Goal: Task Accomplishment & Management: Complete application form

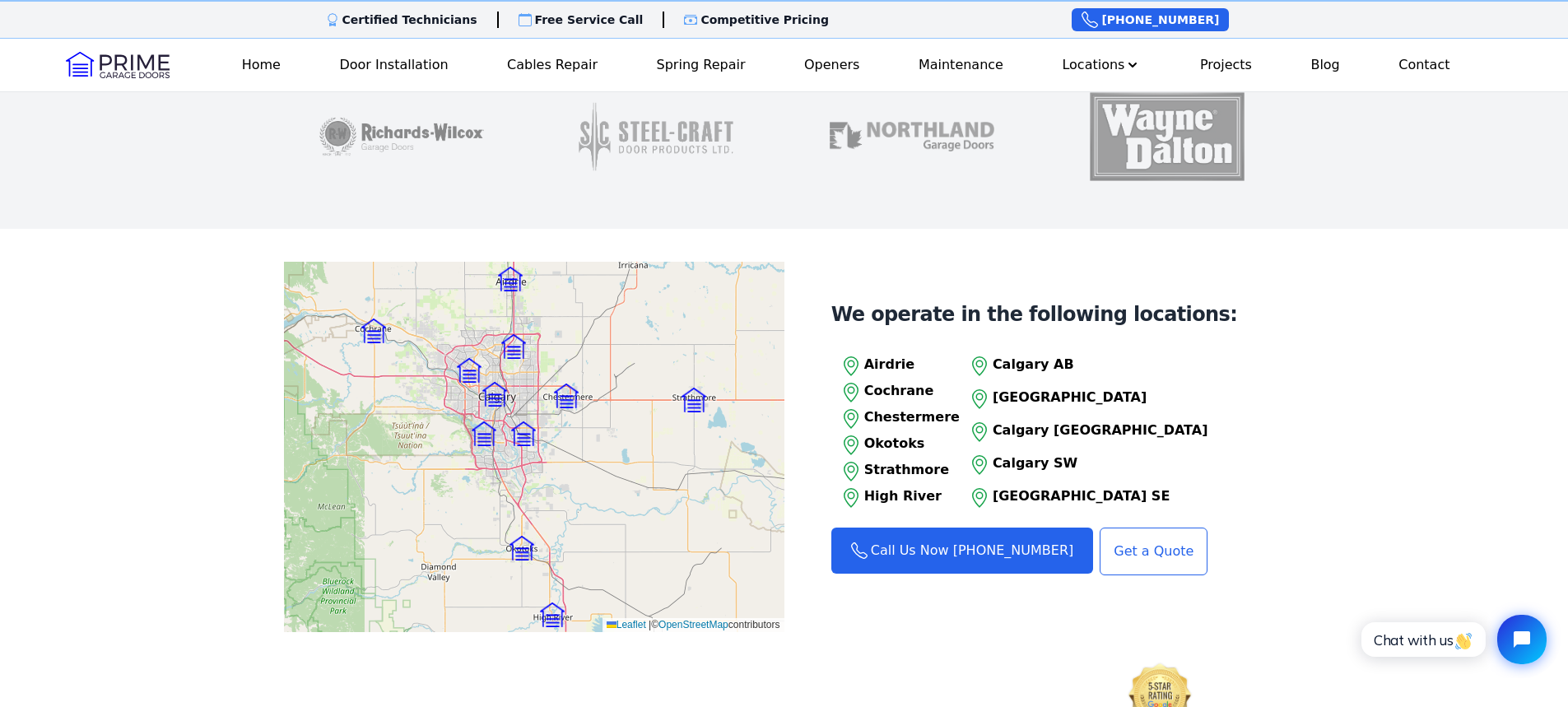
scroll to position [1729, 0]
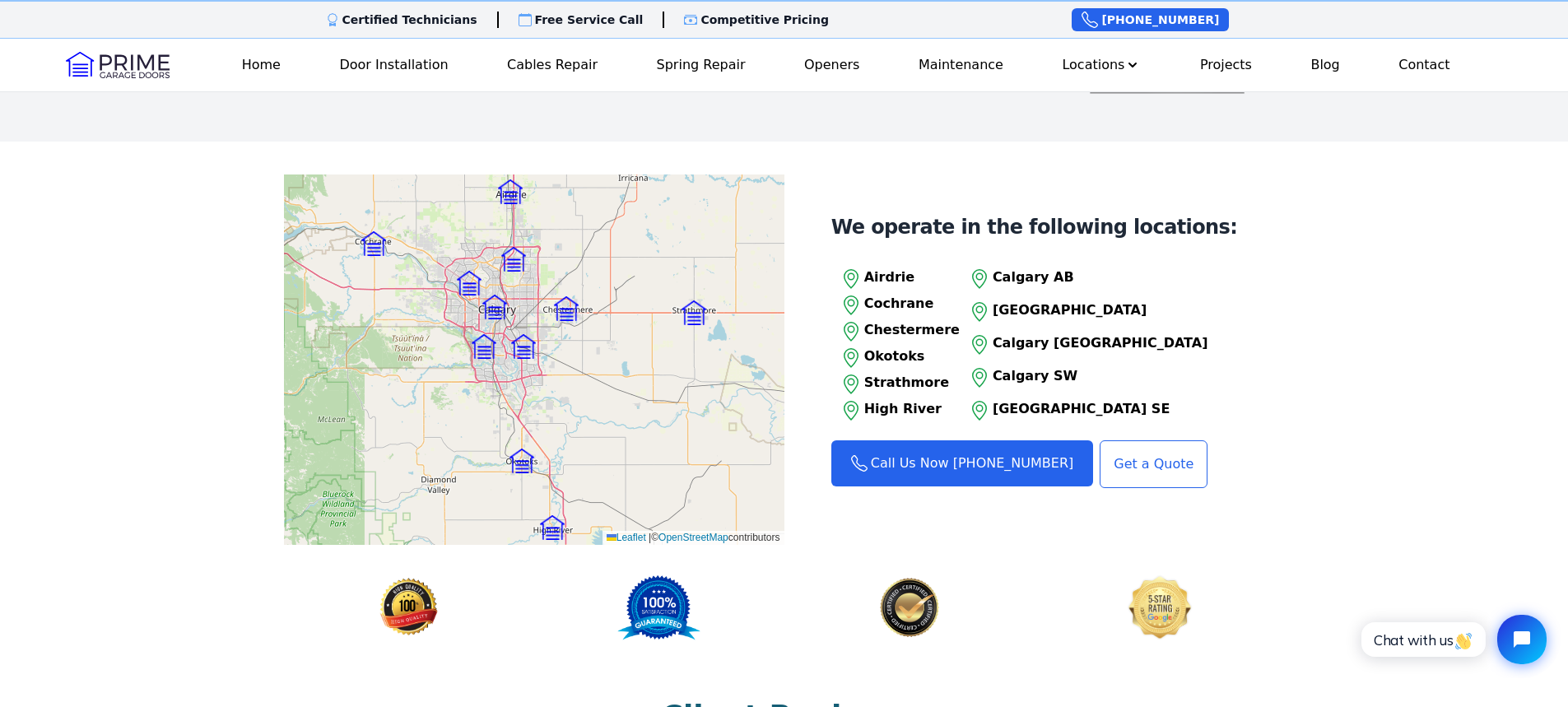
click at [1023, 268] on p "Calgary AB" at bounding box center [1100, 277] width 216 height 20
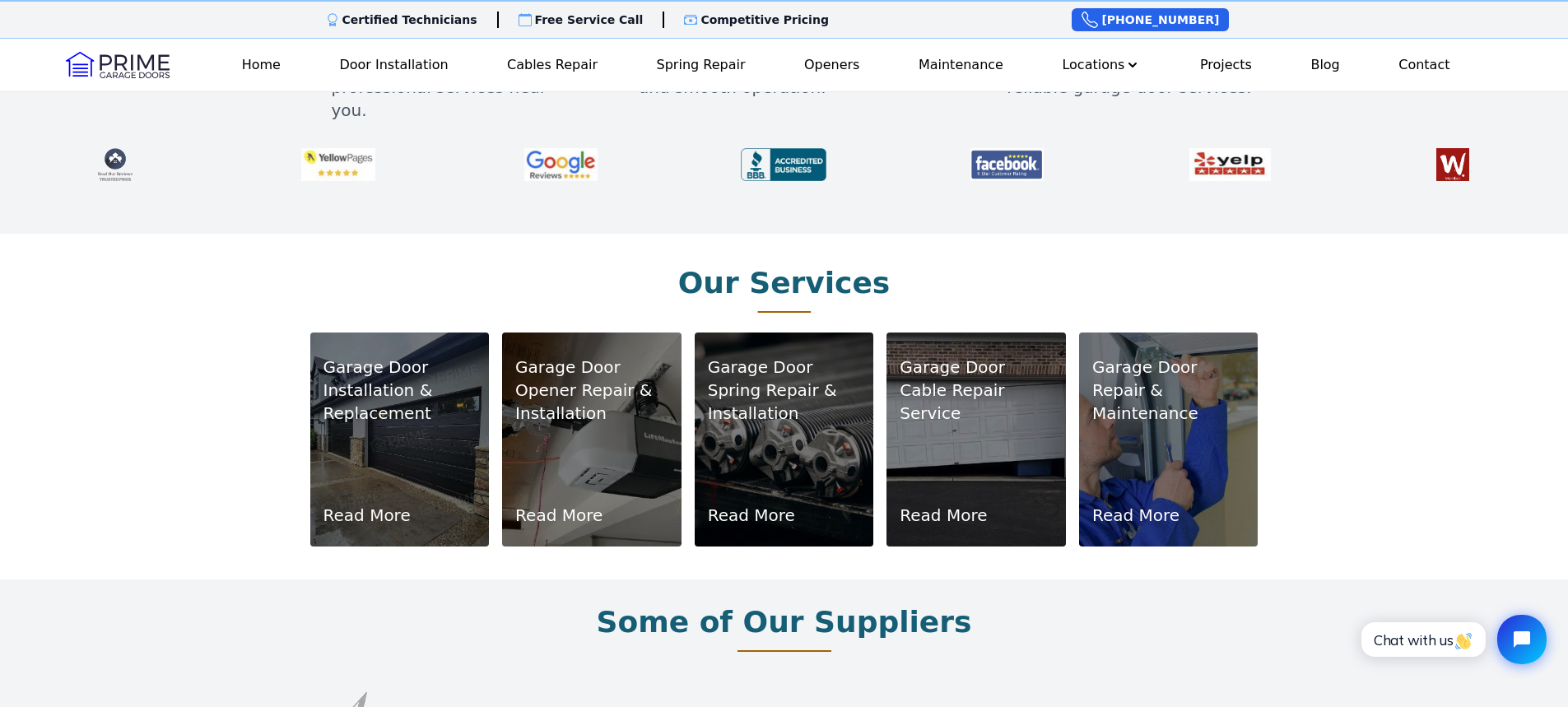
scroll to position [906, 0]
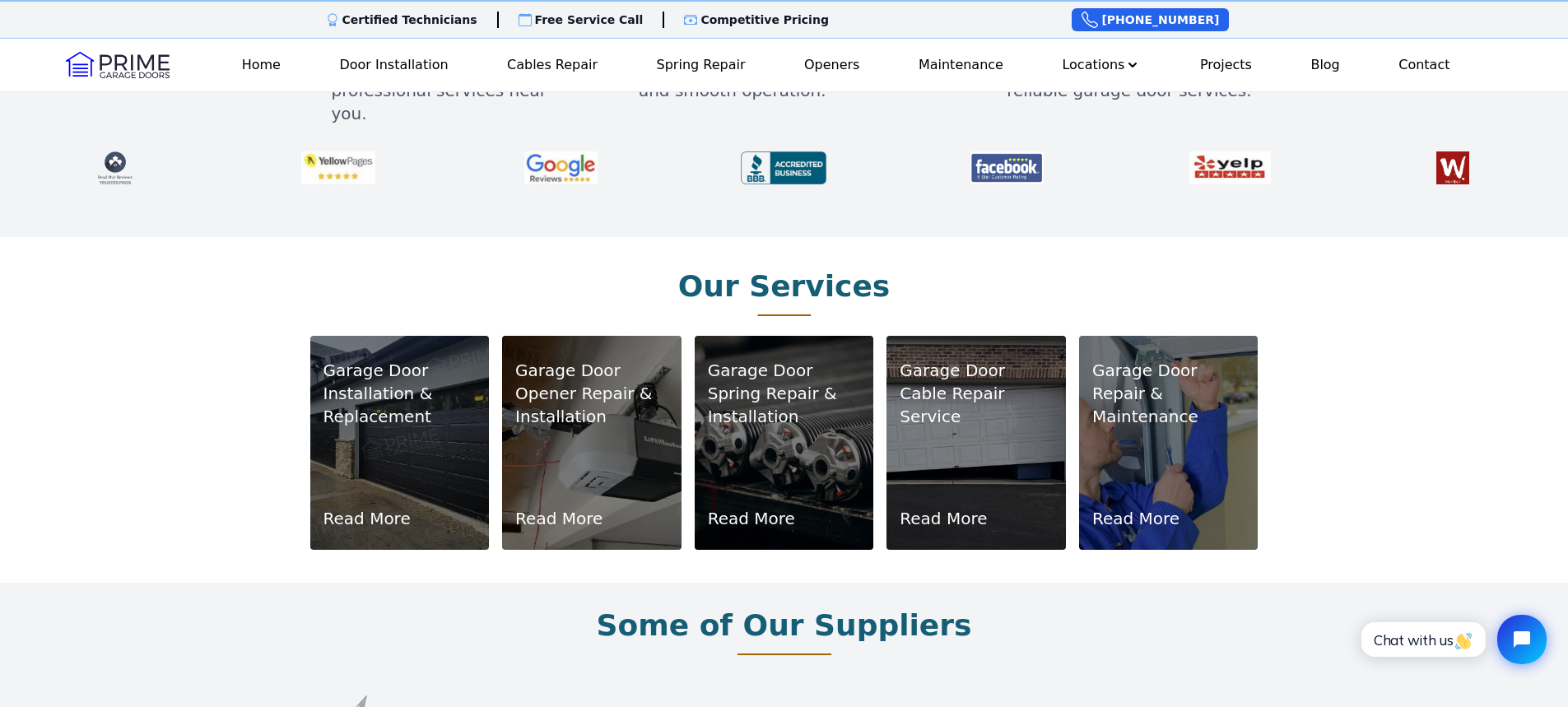
click at [443, 416] on div "Garage Door Installation & Replacement Read More" at bounding box center [400, 443] width 153 height 174
click at [375, 508] on link "Read More" at bounding box center [367, 519] width 87 height 23
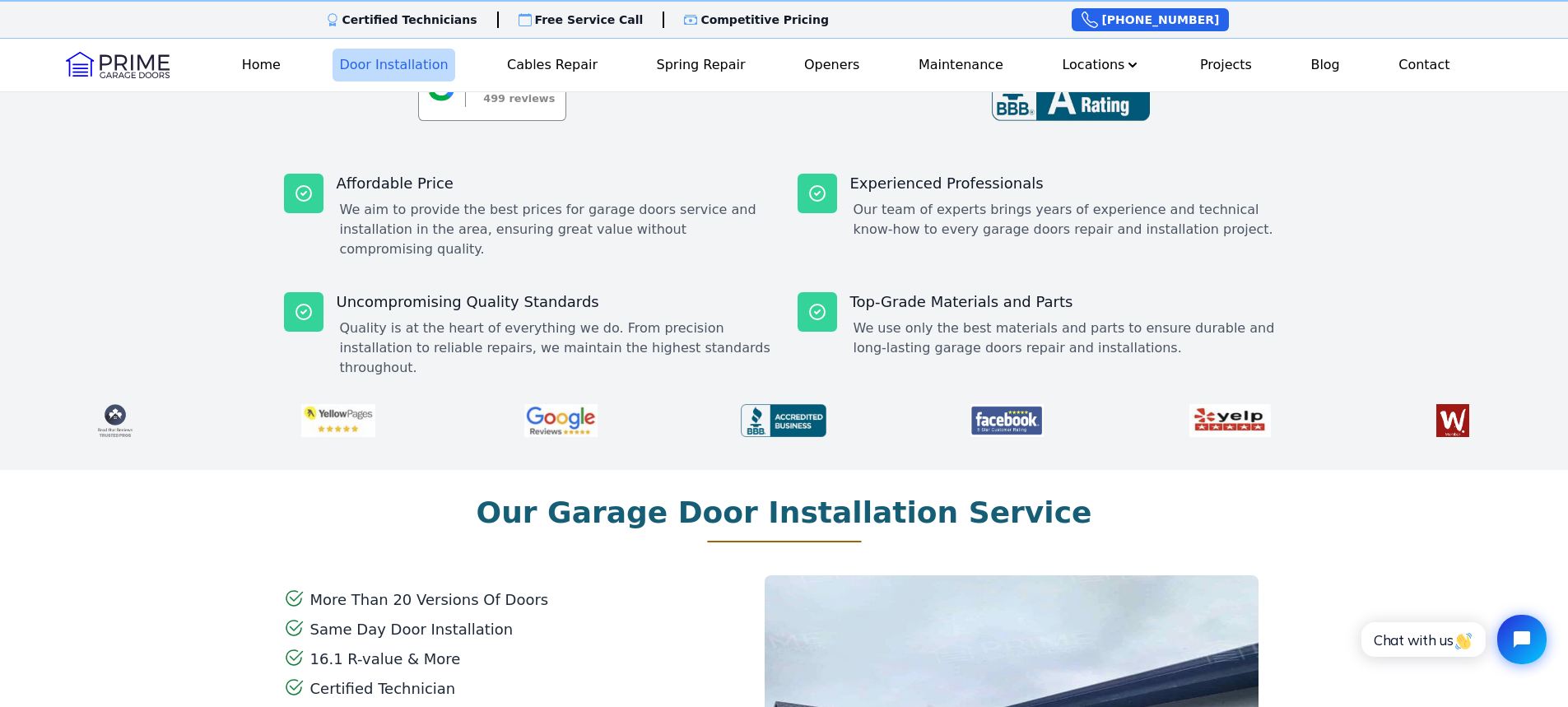
scroll to position [412, 0]
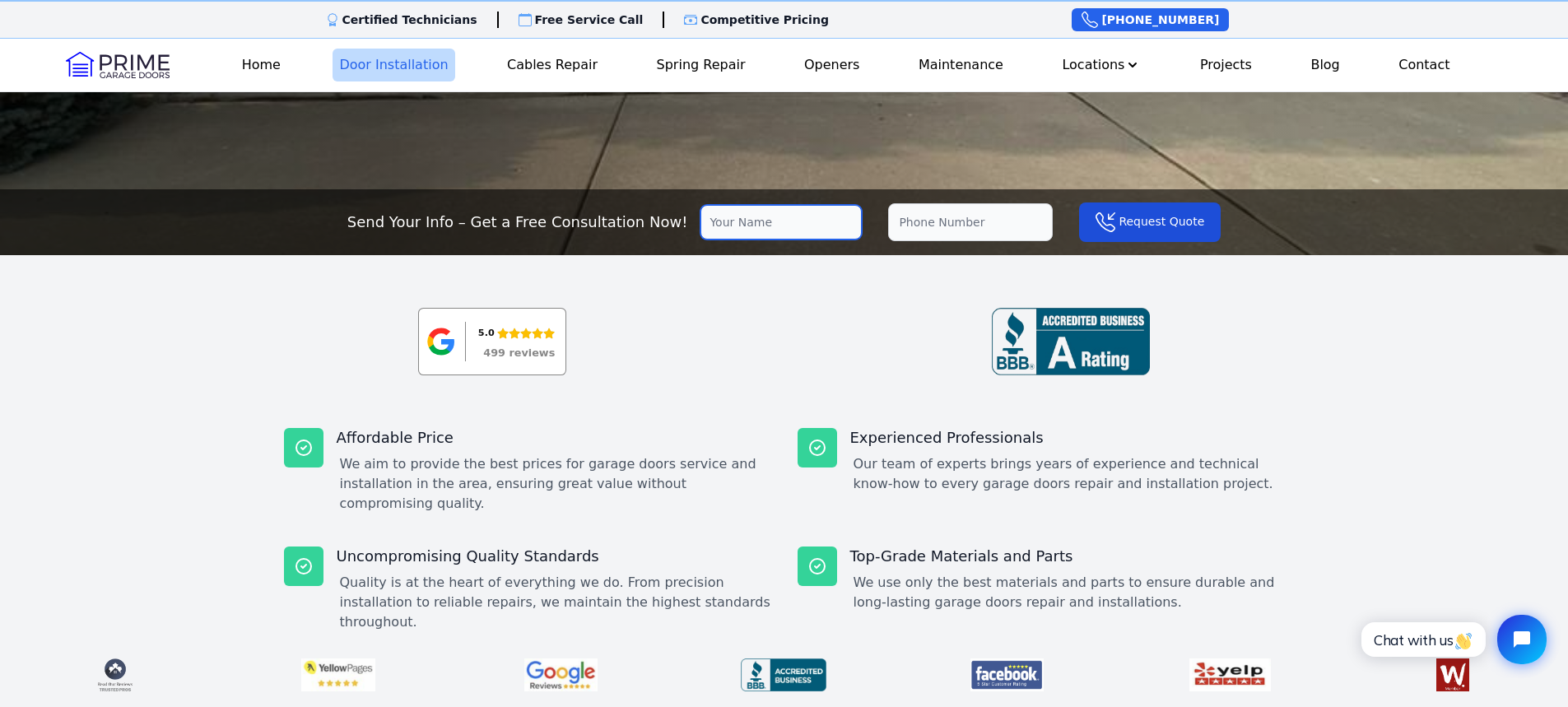
click at [705, 224] on input "text" at bounding box center [781, 223] width 161 height 35
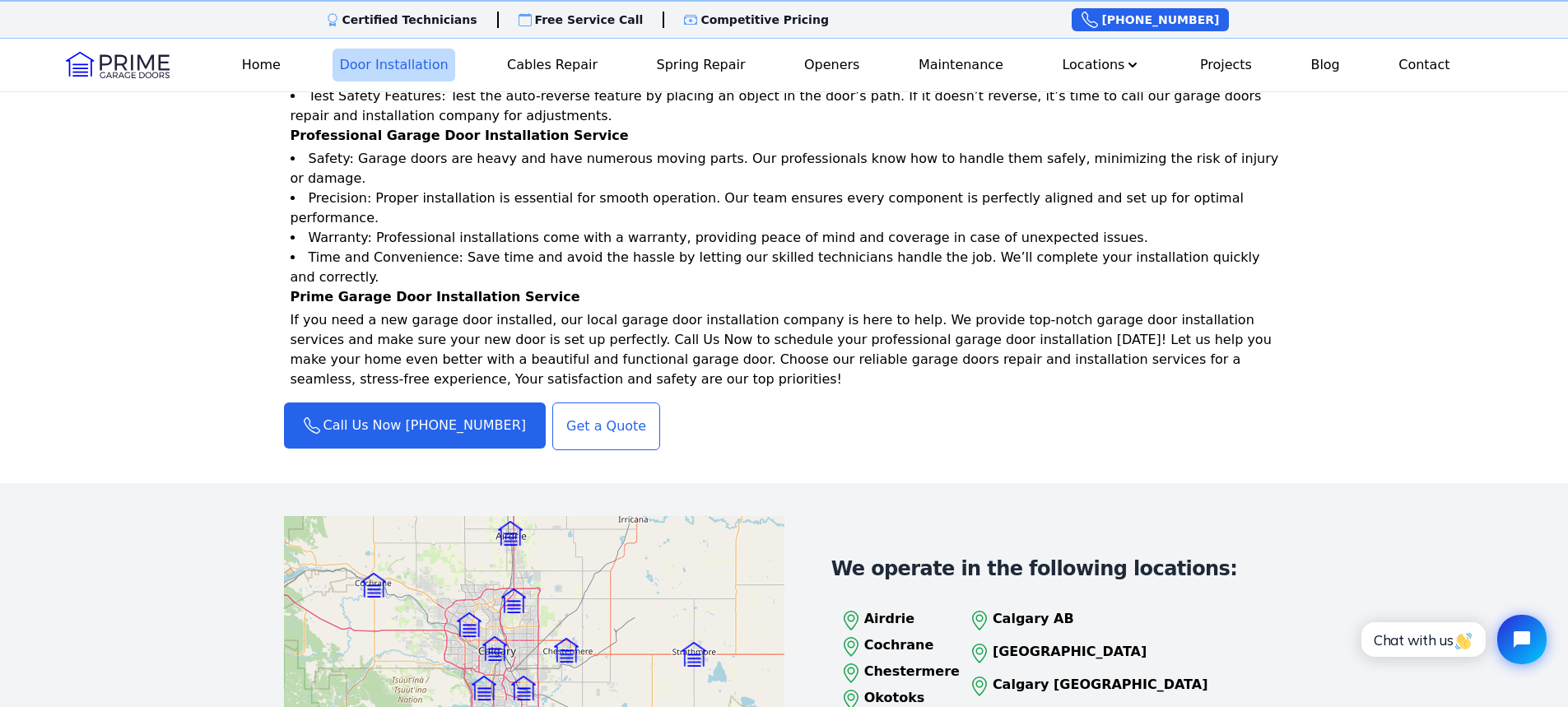
scroll to position [1812, 0]
click at [570, 402] on link "Get a Quote" at bounding box center [606, 426] width 108 height 47
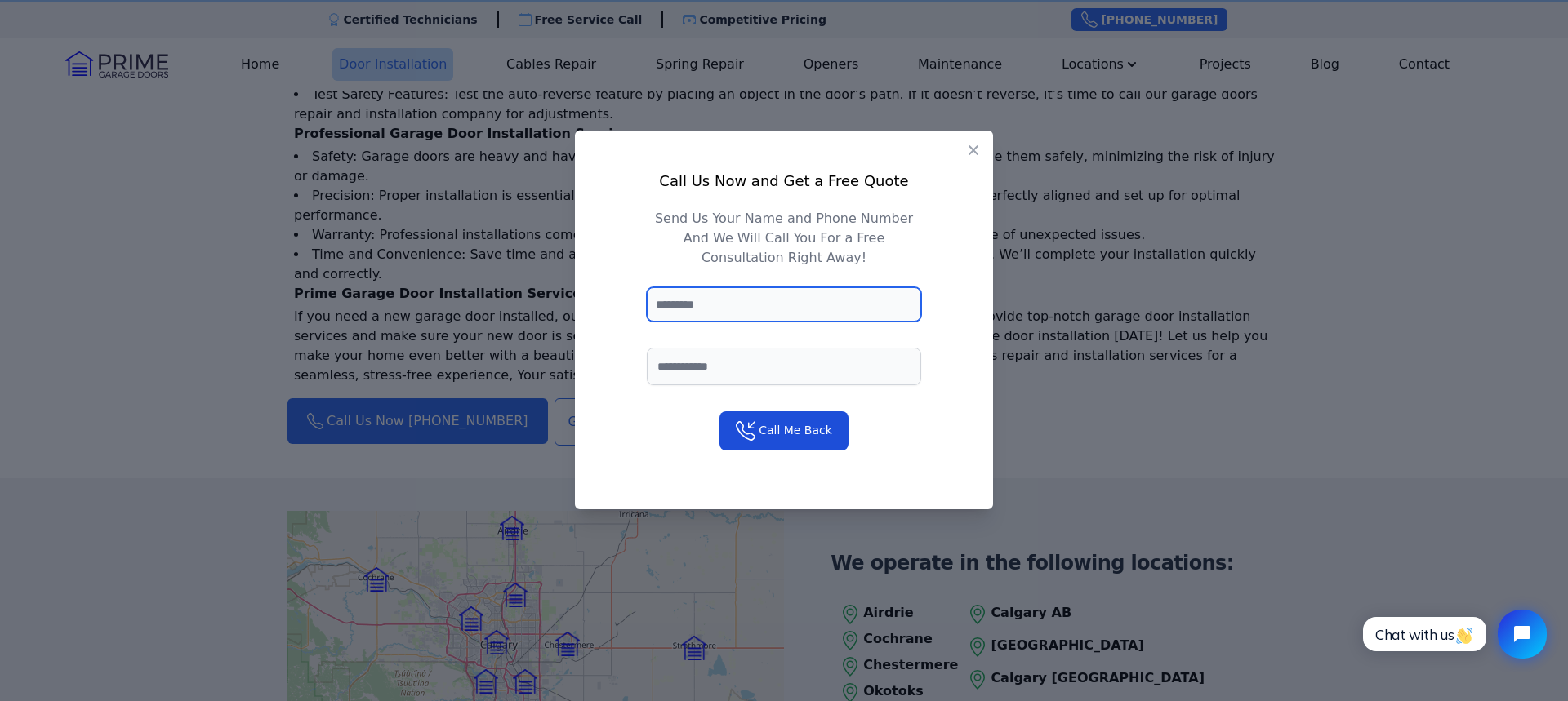
click at [692, 303] on input "text" at bounding box center [784, 305] width 275 height 34
type input "**********"
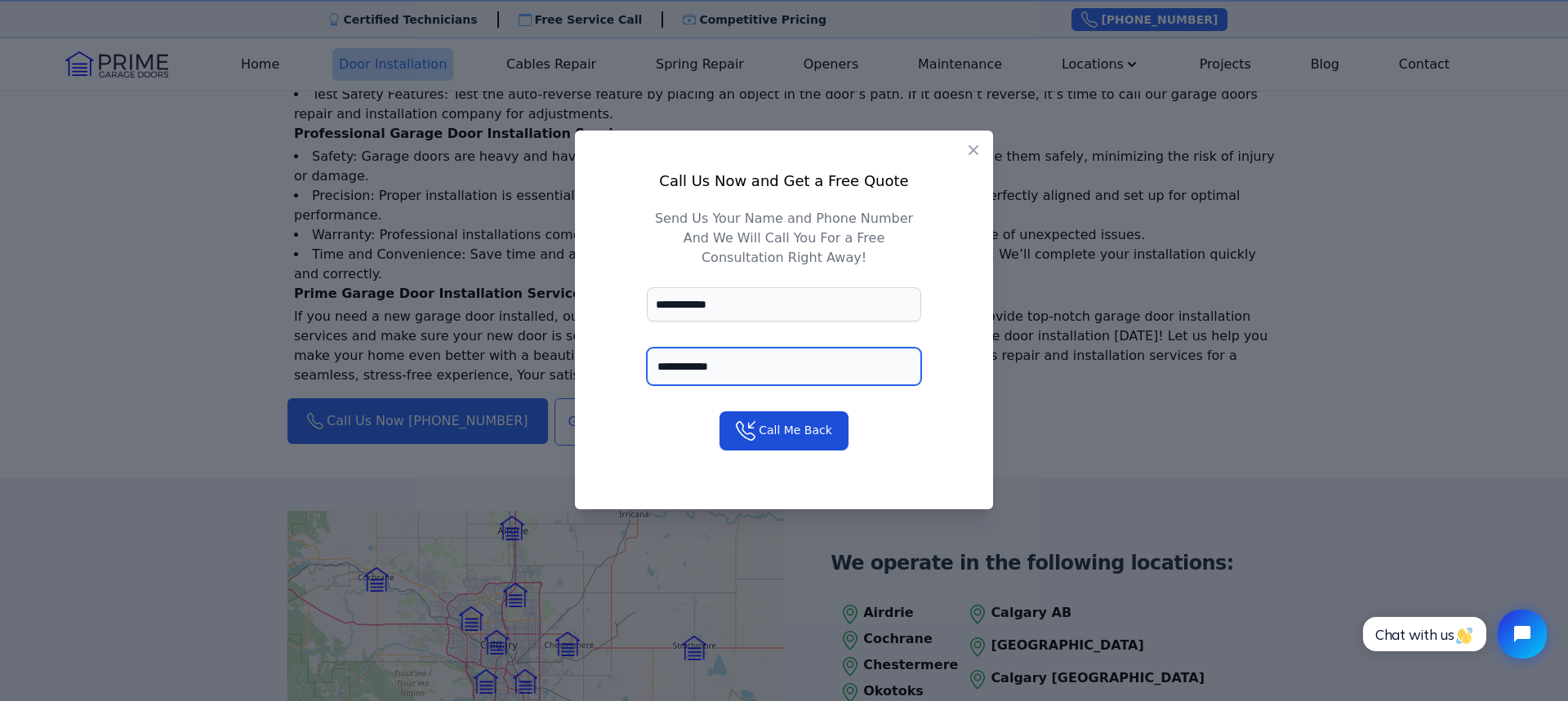
type input "**********"
click at [808, 434] on button "Call Me Back" at bounding box center [784, 431] width 129 height 39
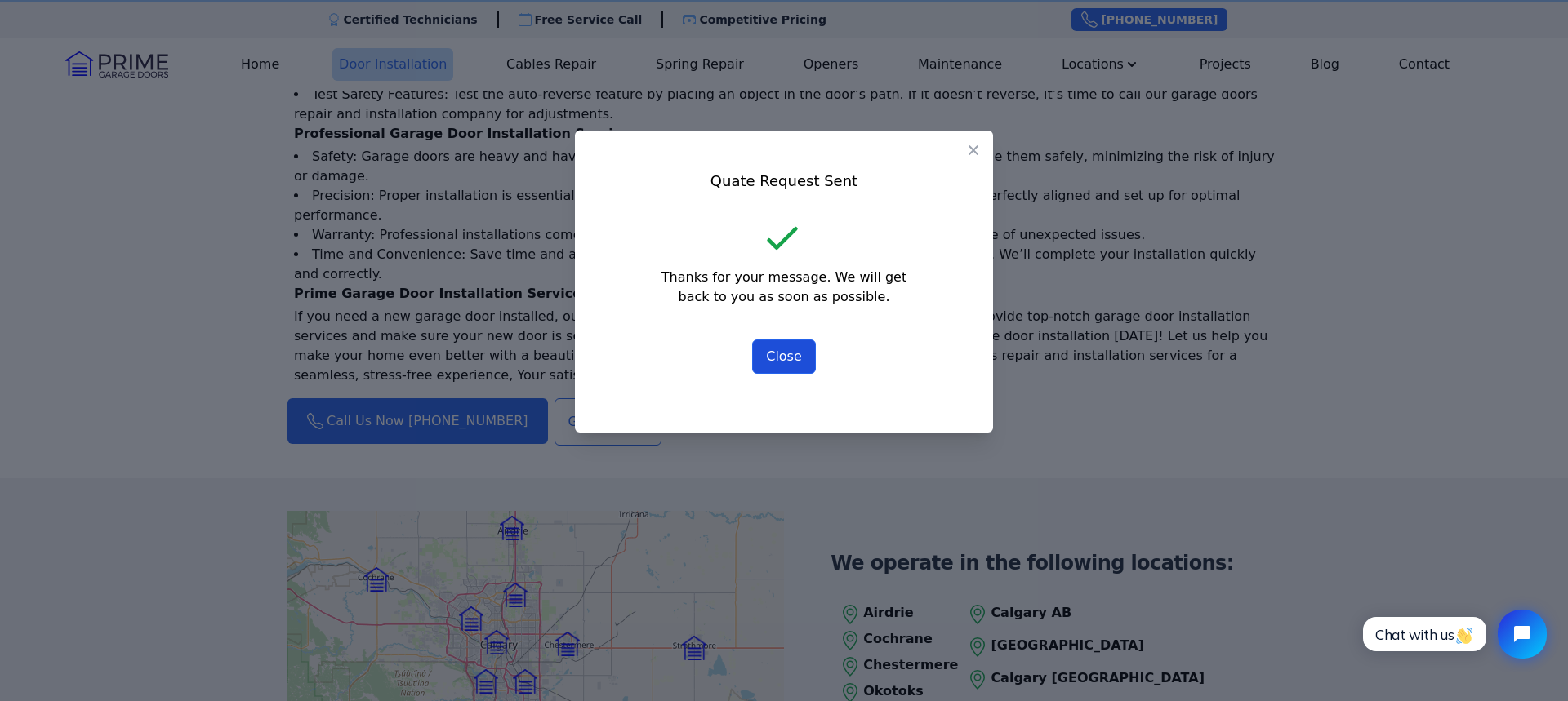
click at [783, 347] on button "Close" at bounding box center [784, 357] width 63 height 34
